Goal: Information Seeking & Learning: Check status

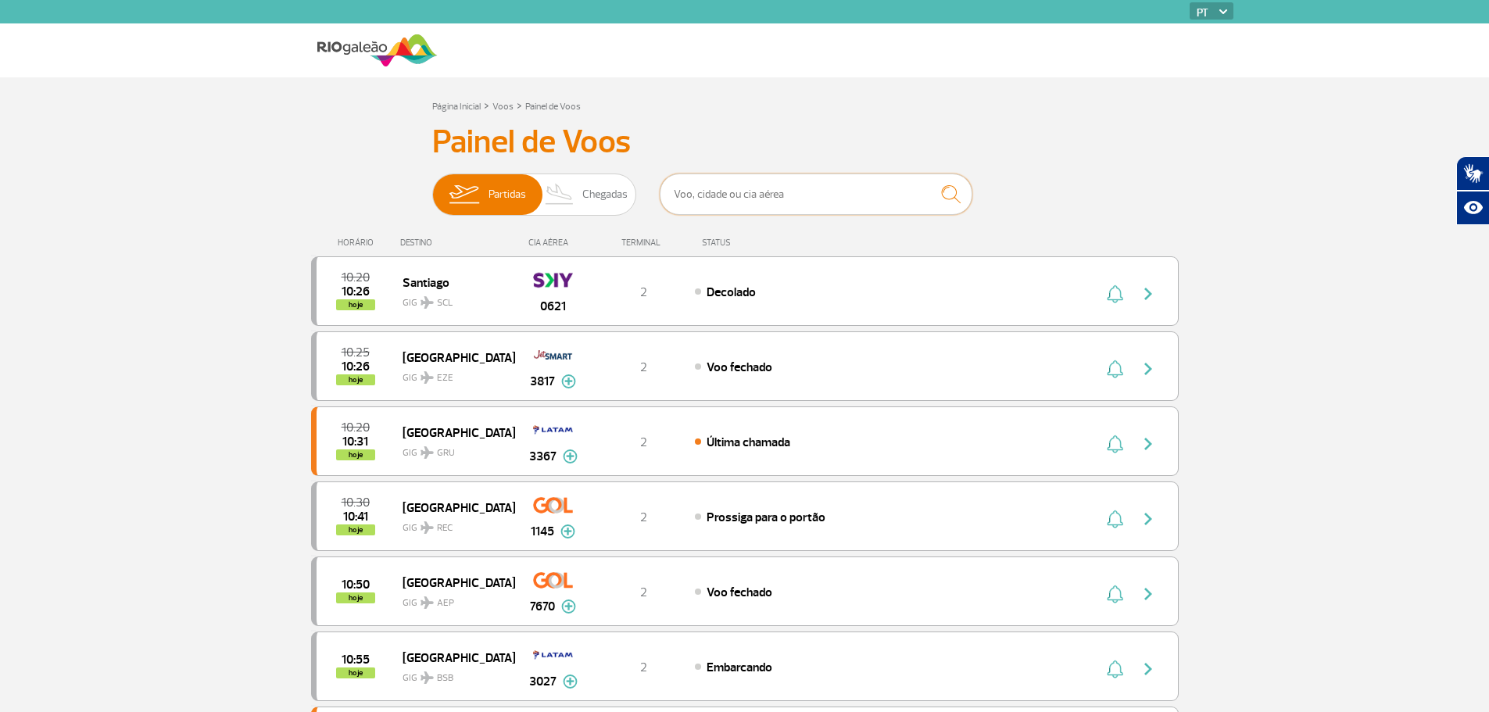
click at [785, 191] on input "text" at bounding box center [816, 194] width 313 height 41
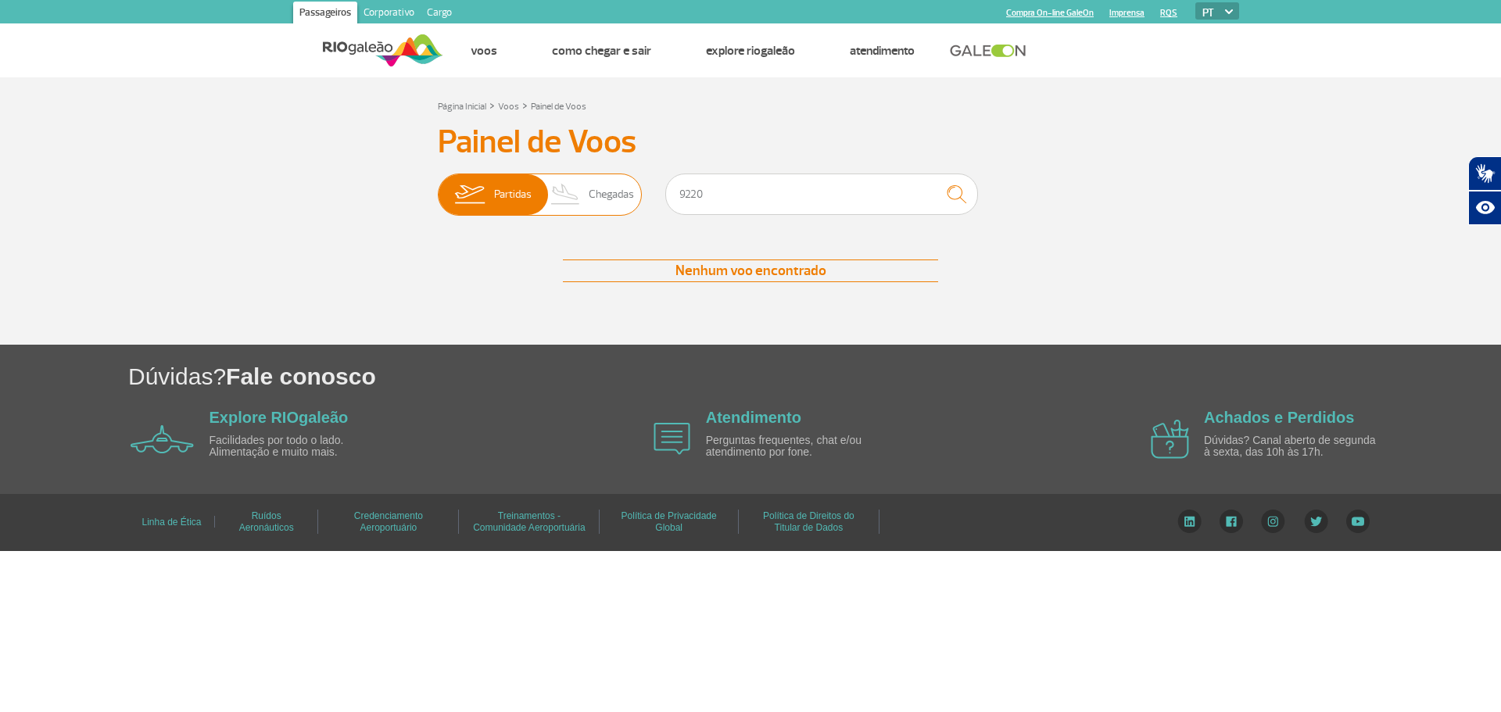
click at [473, 191] on img at bounding box center [469, 194] width 49 height 41
click at [438, 187] on input "Partidas Chegadas" at bounding box center [438, 187] width 0 height 0
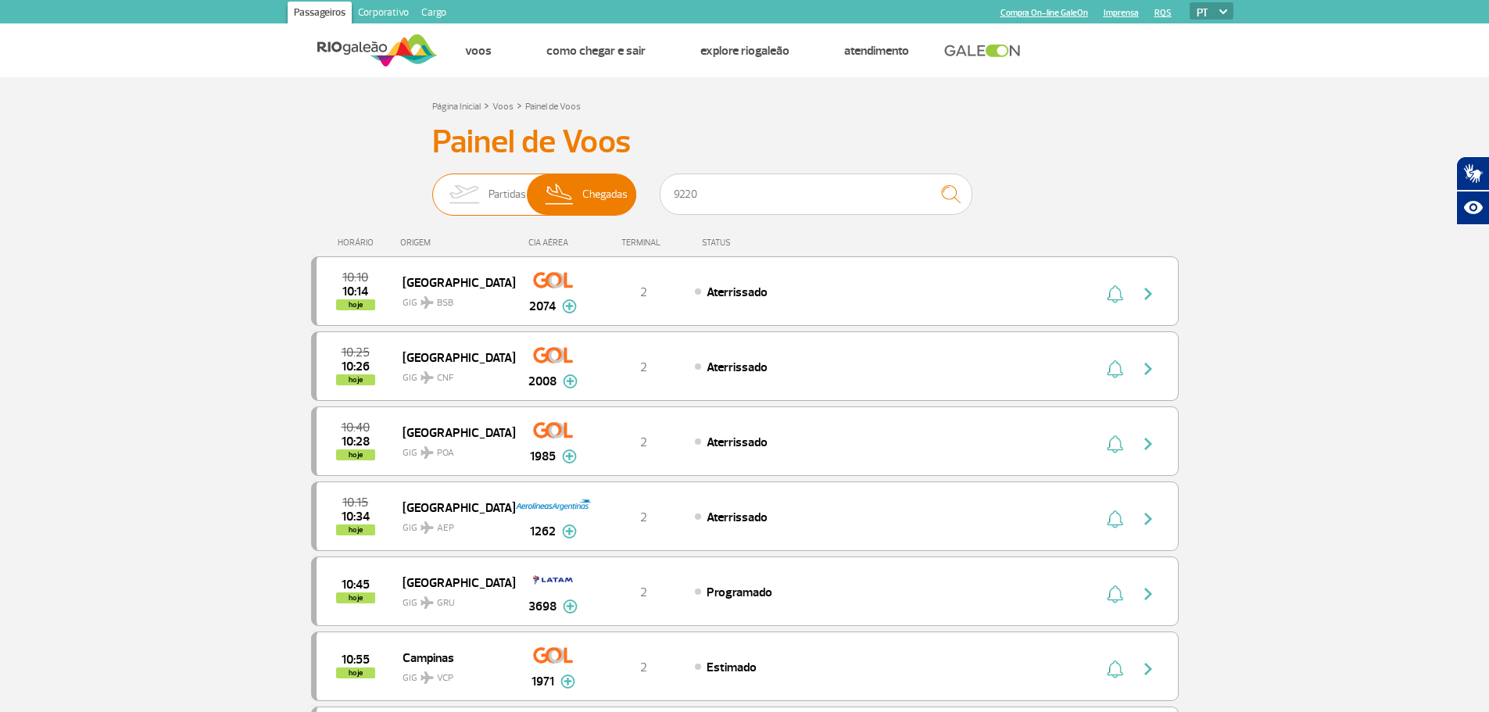
click at [483, 187] on img at bounding box center [463, 194] width 49 height 41
click at [432, 187] on input "Partidas Chegadas" at bounding box center [432, 187] width 0 height 0
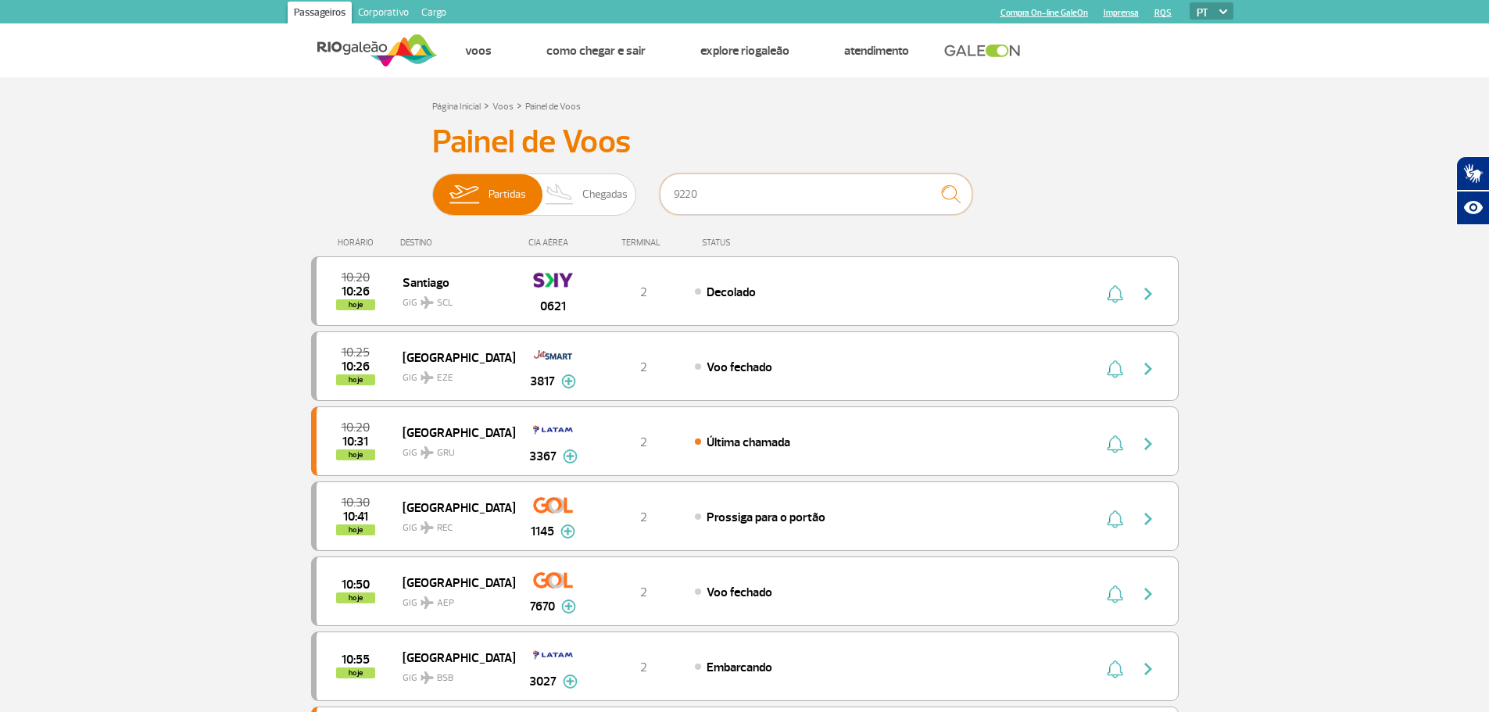
click at [715, 196] on input "9220" at bounding box center [816, 194] width 313 height 41
click at [718, 203] on input "9220" at bounding box center [816, 194] width 313 height 41
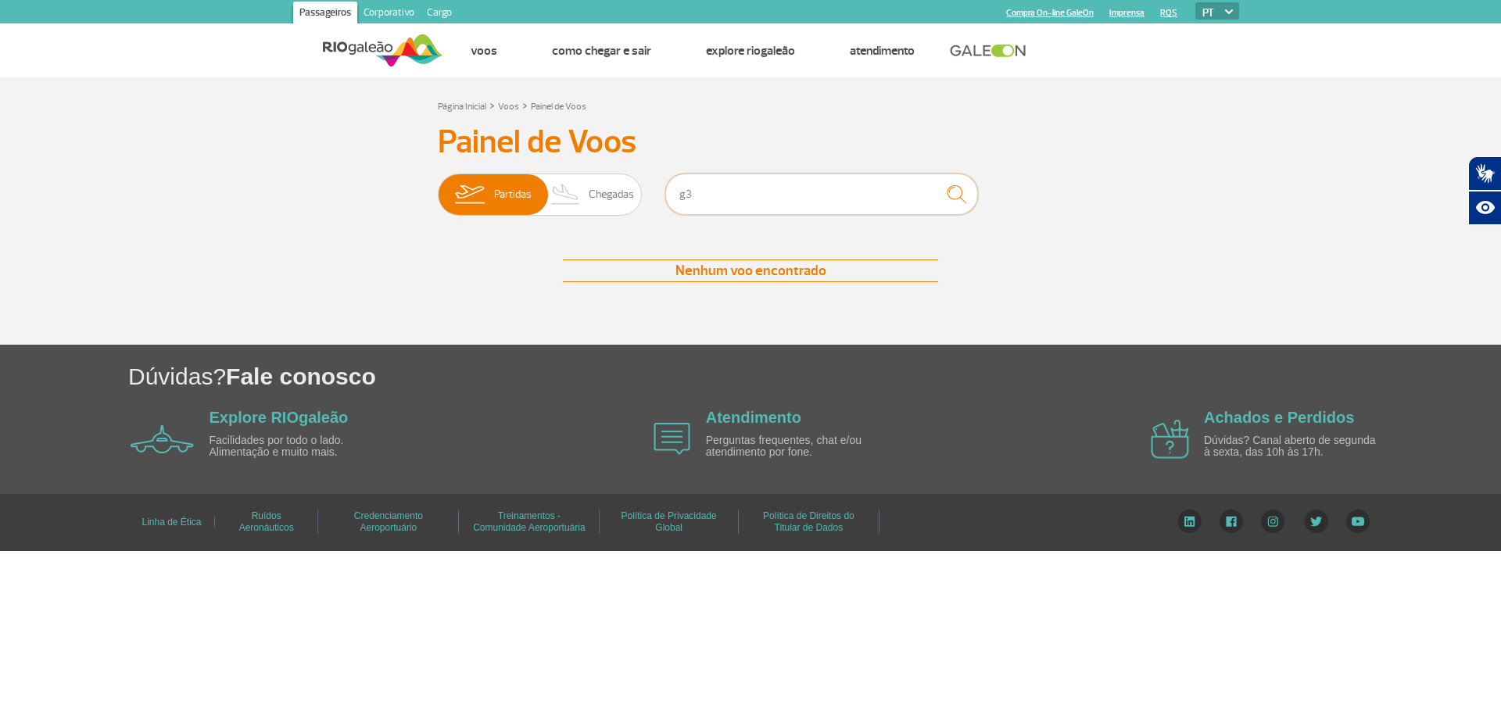
type input "g"
drag, startPoint x: 1195, startPoint y: 182, endPoint x: 1174, endPoint y: 182, distance: 21.1
click at [1192, 182] on section "Página Inicial > Voos > Painel de Voos Painel de Voos Partidas Chegadas Nenhum …" at bounding box center [750, 210] width 1501 height 267
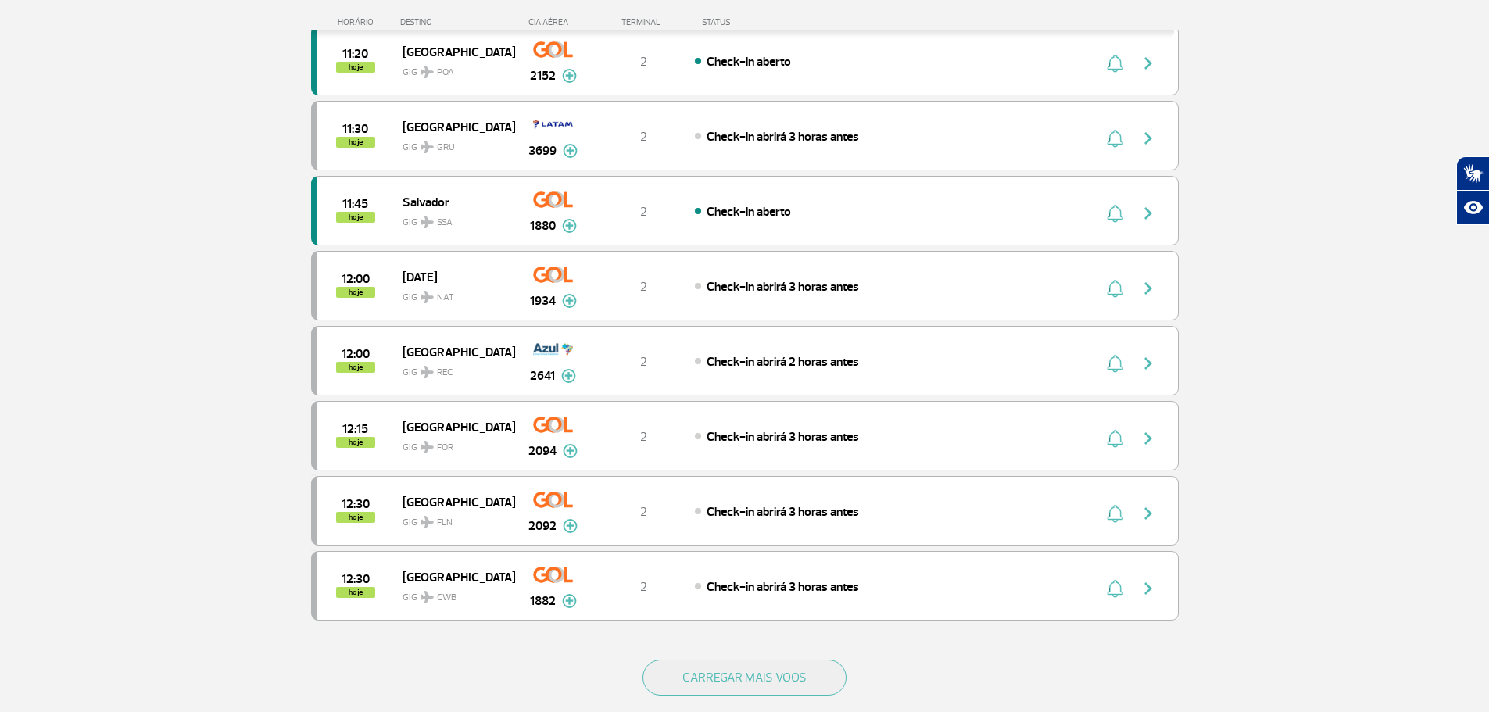
scroll to position [1173, 0]
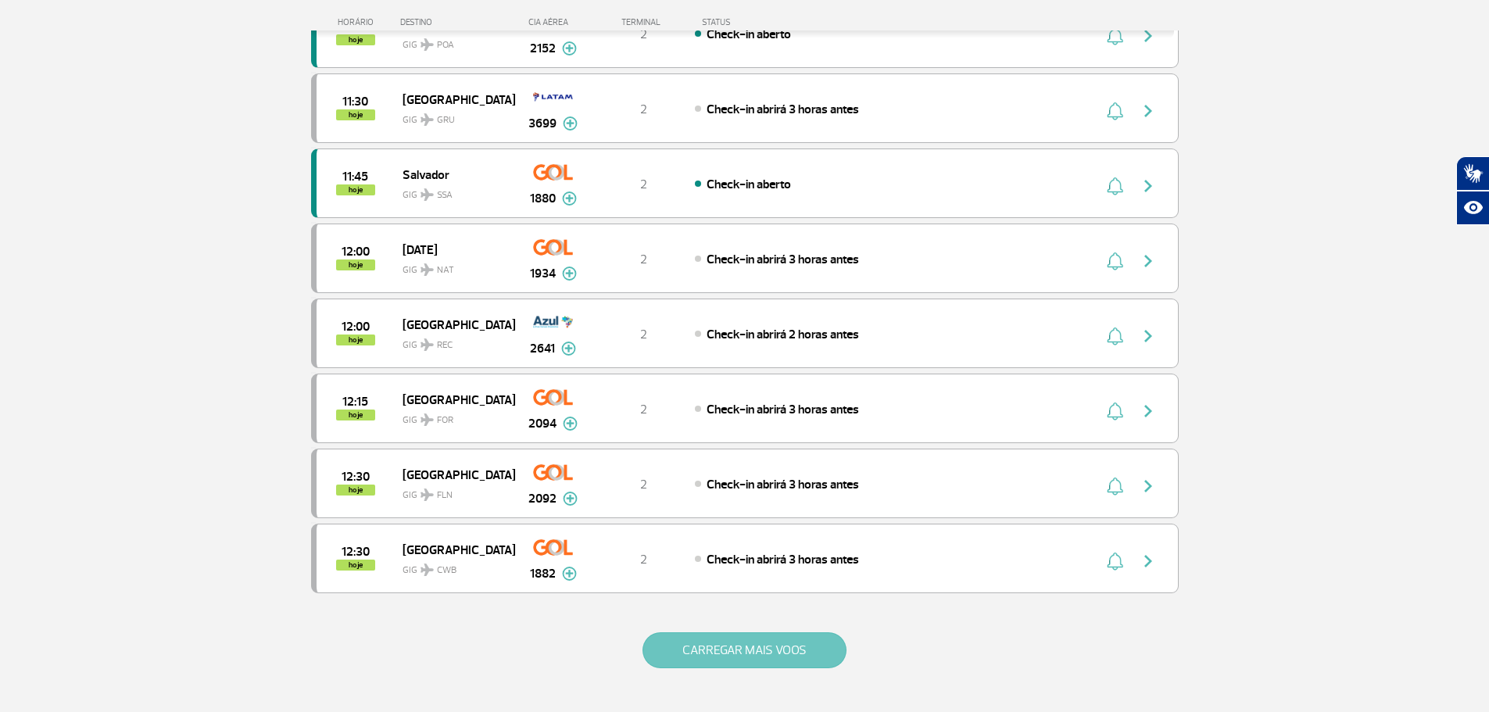
click at [725, 656] on button "CARREGAR MAIS VOOS" at bounding box center [745, 650] width 204 height 36
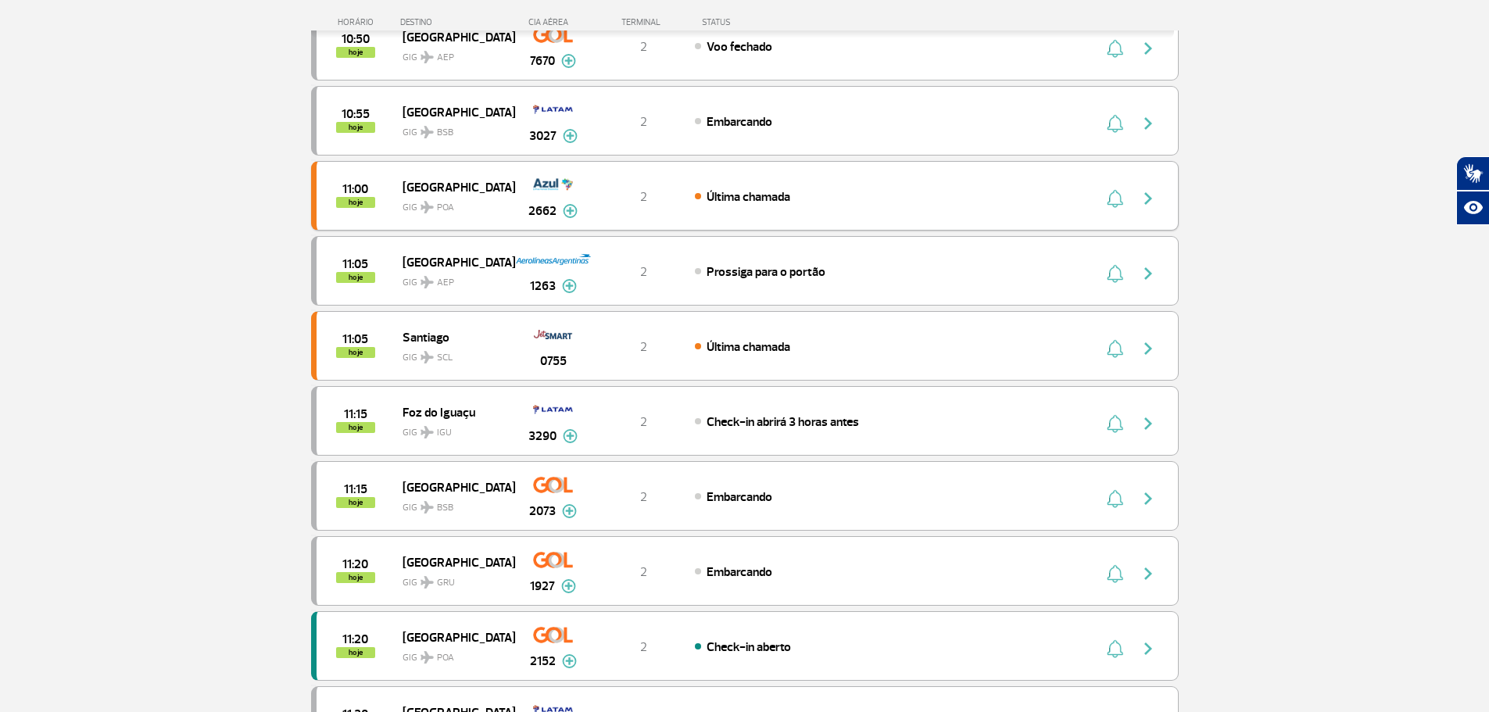
scroll to position [313, 0]
